Goal: Task Accomplishment & Management: Manage account settings

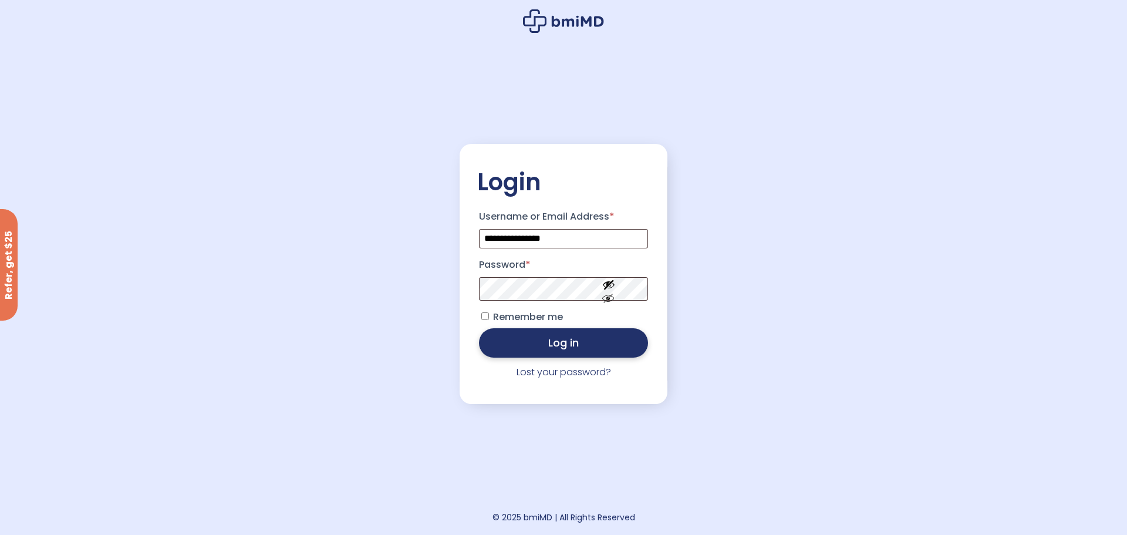
click at [562, 343] on button "Log in" at bounding box center [563, 342] width 169 height 29
click at [614, 318] on button "Show password" at bounding box center [609, 308] width 66 height 41
click at [585, 341] on button "Log in" at bounding box center [563, 342] width 169 height 29
